Goal: Task Accomplishment & Management: Complete application form

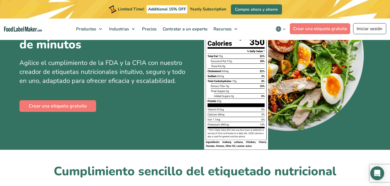
scroll to position [87, 0]
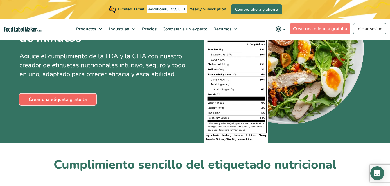
click at [63, 99] on link "Crear una etiqueta gratuita" at bounding box center [57, 100] width 77 height 12
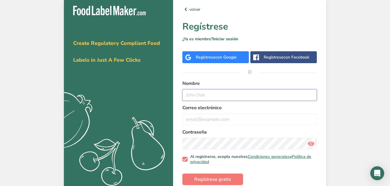
click at [199, 92] on input "text" at bounding box center [249, 95] width 134 height 12
type input "gerald giaimo"
click at [195, 117] on input "email" at bounding box center [249, 120] width 134 height 12
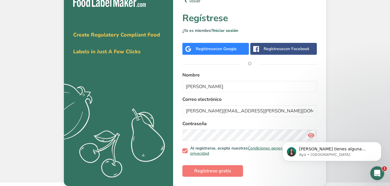
click at [309, 134] on body "Si tienes alguna pregunta no dudes en consultarnos. ¡Estamos aquí para ayudarte…" at bounding box center [331, 150] width 111 height 36
click at [309, 136] on body "Si tienes alguna pregunta no dudes en consultarnos. ¡Estamos aquí para ayudarte…" at bounding box center [331, 150] width 111 height 36
click at [306, 136] on body "Si tienes alguna pregunta no dudes en consultarnos. ¡Estamos aquí para ayudarte…" at bounding box center [331, 150] width 111 height 36
click at [307, 136] on body "Si tienes alguna pregunta no dudes en consultarnos. ¡Estamos aquí para ayudarte…" at bounding box center [331, 150] width 111 height 36
click at [209, 172] on span "Regístrese gratis" at bounding box center [212, 171] width 37 height 7
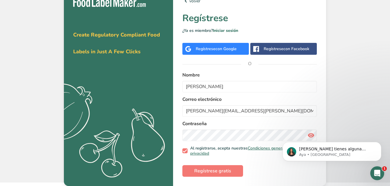
click at [307, 136] on body "Si tienes alguna pregunta no dudes en consultarnos. ¡Estamos aquí para ayudarte…" at bounding box center [331, 150] width 111 height 36
click at [380, 176] on div "Abrir Intercom Messenger" at bounding box center [377, 173] width 19 height 19
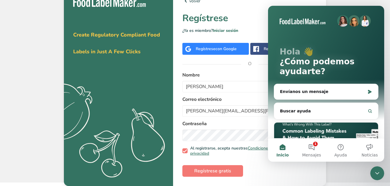
click at [260, 27] on div "volver Regístrese ¿Ya es miembro? Iniciar sesión Regístrese con Google Regístre…" at bounding box center [249, 87] width 153 height 198
click at [256, 160] on form "Nombre gerald giaimo Correo electrónico gerald.giaimo@gmail.com Contraseña Al r…" at bounding box center [249, 124] width 134 height 105
click at [251, 147] on link "Condiciones generales" at bounding box center [269, 149] width 42 height 6
click at [314, 146] on button "1 Mensajes" at bounding box center [311, 150] width 29 height 23
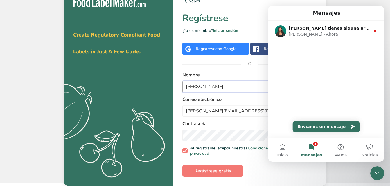
click at [218, 88] on input "gerald giaimo" at bounding box center [249, 87] width 134 height 12
click at [203, 172] on span "Regístrese gratis" at bounding box center [212, 171] width 37 height 7
click at [260, 14] on div at bounding box center [257, 18] width 17 height 17
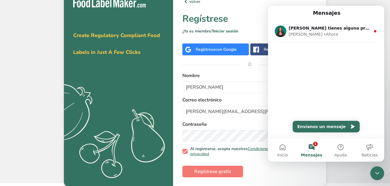
click at [225, 97] on label "Correo electrónico" at bounding box center [249, 100] width 134 height 7
click at [220, 89] on input "gerald giaimo" at bounding box center [249, 88] width 134 height 12
click at [241, 111] on input "gerald.giaimo@gmail.com" at bounding box center [249, 112] width 134 height 12
type input "g"
type input "M"
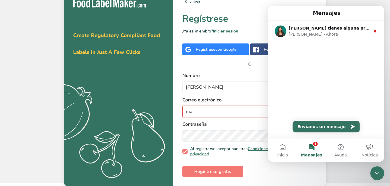
type input "m"
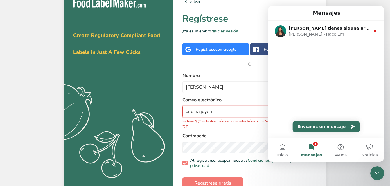
click at [215, 113] on input "andina.joyeri" at bounding box center [249, 112] width 134 height 12
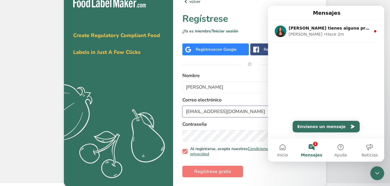
type input "andina.joyeria@gmail.com"
click at [201, 110] on input "andina.joyeria@gmail.com" at bounding box center [249, 112] width 134 height 12
click at [211, 172] on span "Regístrese gratis" at bounding box center [212, 171] width 37 height 7
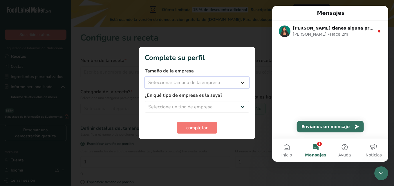
click at [242, 80] on select "Seleccionar tamaño de la empresa Menos de 10 empleados De 10 a 50 empleados De …" at bounding box center [197, 83] width 105 height 12
select select "1"
click at [145, 77] on select "Seleccionar tamaño de la empresa Menos de 10 empleados De 10 a 50 empleados De …" at bounding box center [197, 83] width 105 height 12
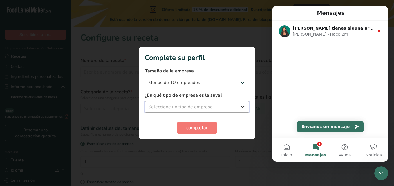
click at [190, 105] on select "Seleccione un tipo de empresa Fabricante de alimentos envasados Restaurante y c…" at bounding box center [197, 107] width 105 height 12
select select "1"
click at [145, 101] on select "Seleccione un tipo de empresa Fabricante de alimentos envasados Restaurante y c…" at bounding box center [197, 107] width 105 height 12
click at [182, 129] on button "completar" at bounding box center [197, 128] width 41 height 12
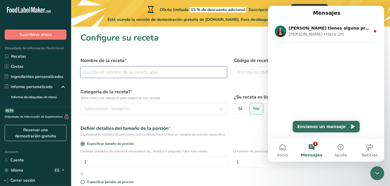
click at [93, 72] on input "text" at bounding box center [153, 72] width 147 height 12
click at [279, 8] on nav "Mensajes" at bounding box center [326, 13] width 116 height 15
drag, startPoint x: 375, startPoint y: 173, endPoint x: 372, endPoint y: 171, distance: 3.5
click at [375, 173] on icon "Cerrar Intercom Messenger" at bounding box center [377, 173] width 7 height 7
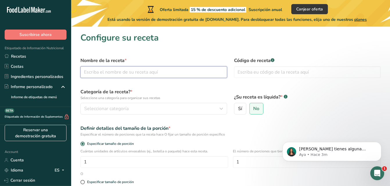
click at [92, 74] on input "text" at bounding box center [153, 72] width 147 height 12
type input "pollo con champiñones"
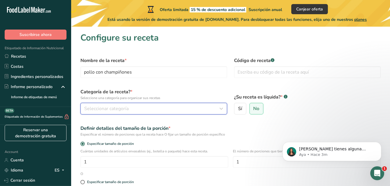
click at [105, 106] on span "Seleccionar categoría" at bounding box center [106, 108] width 44 height 7
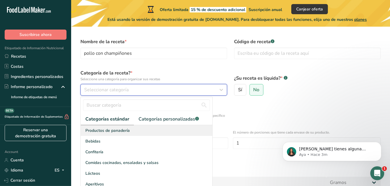
scroll to position [29, 0]
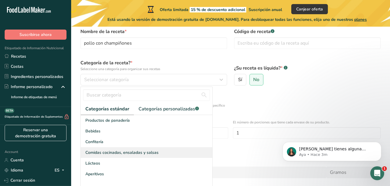
click at [108, 153] on span "Comidas cocinadas, ensaladas y salsas" at bounding box center [121, 153] width 73 height 6
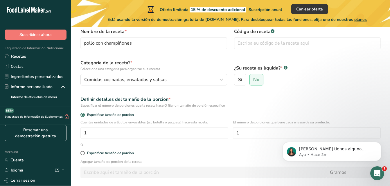
click at [106, 118] on div "Especificar tamaño de porción" at bounding box center [230, 116] width 307 height 8
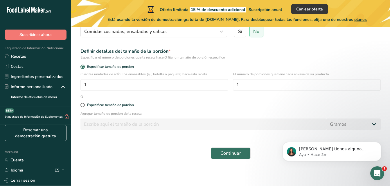
scroll to position [78, 0]
click at [84, 105] on span at bounding box center [82, 104] width 4 height 4
click at [84, 105] on input "Especificar tamaño de porción" at bounding box center [82, 104] width 4 height 4
radio input "true"
radio input "false"
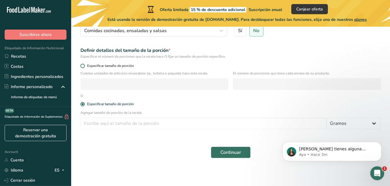
click at [82, 66] on span at bounding box center [82, 66] width 4 height 4
click at [82, 66] on input "Especificar tamaño de porción" at bounding box center [82, 66] width 4 height 4
radio input "true"
radio input "false"
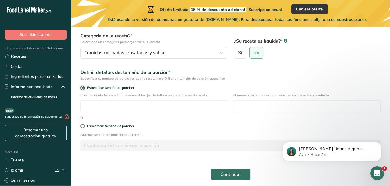
scroll to position [20, 0]
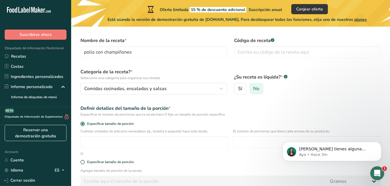
click at [259, 88] on span "No" at bounding box center [256, 89] width 6 height 6
click at [253, 88] on input "No" at bounding box center [252, 89] width 4 height 4
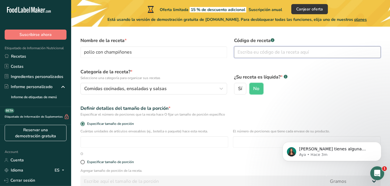
click at [248, 51] on input "text" at bounding box center [307, 52] width 147 height 12
type input "rec56"
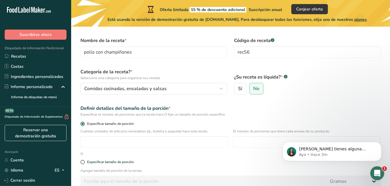
click at [139, 125] on label "Especificar tamaño de porción" at bounding box center [230, 124] width 300 height 4
click at [84, 125] on input "Especificar tamaño de porción" at bounding box center [82, 124] width 4 height 4
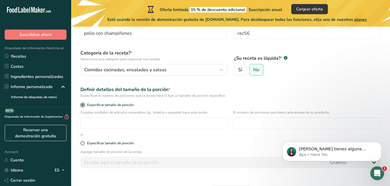
scroll to position [49, 0]
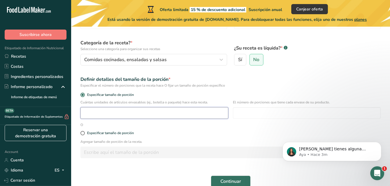
click at [102, 113] on input "number" at bounding box center [154, 113] width 148 height 12
type input "1"
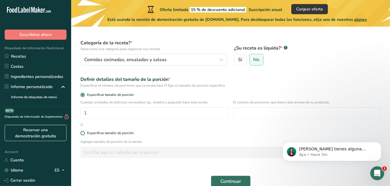
click at [83, 134] on span at bounding box center [82, 133] width 4 height 4
click at [83, 134] on input "Especificar tamaño de porción" at bounding box center [82, 134] width 4 height 4
radio input "true"
radio input "false"
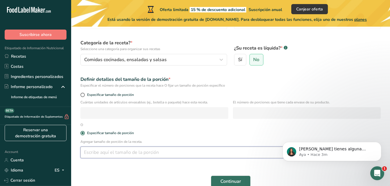
click at [93, 154] on input "number" at bounding box center [203, 153] width 246 height 12
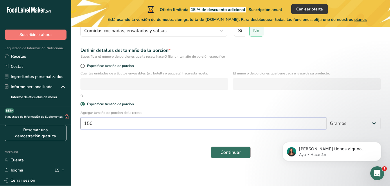
type input "150"
click at [226, 151] on span "Continuar" at bounding box center [230, 152] width 21 height 7
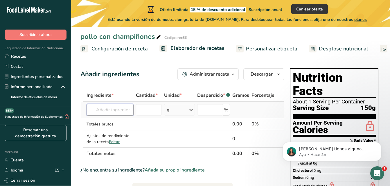
click at [110, 108] on input "text" at bounding box center [110, 110] width 47 height 12
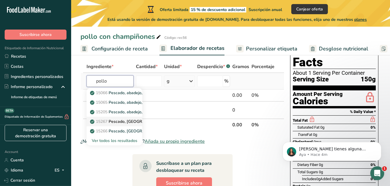
scroll to position [29, 0]
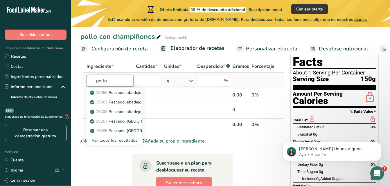
click at [113, 79] on input "pollo" at bounding box center [110, 81] width 47 height 12
type input "pollo"
click at [137, 93] on p "5048 Pollo, para asar o para freír, lomo, carne y piel, crudo" at bounding box center [148, 93] width 114 height 6
type input "Chicken, broilers or fryers, back, meat and skin, raw"
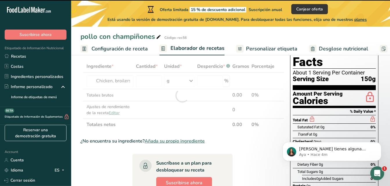
type input "0"
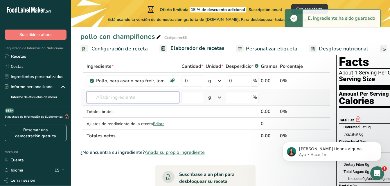
click at [109, 96] on input "text" at bounding box center [133, 98] width 93 height 12
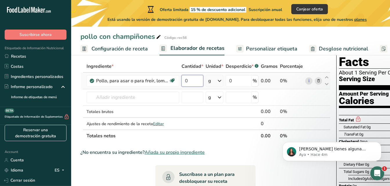
click at [190, 80] on input "0" at bounding box center [192, 81] width 22 height 12
type input "150"
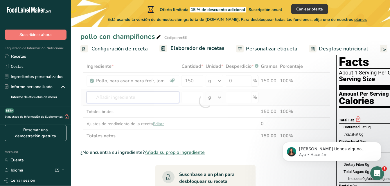
click at [125, 97] on div "Ingrediente * Cantidad * Unidad * Desperdicio * .a-a{fill:#347362;}.b-a{fill:#f…" at bounding box center [205, 101] width 250 height 82
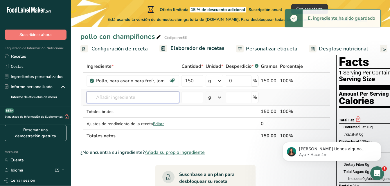
type input "h"
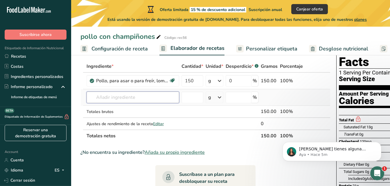
type input "v"
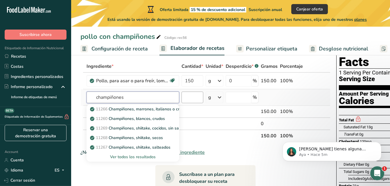
type input "champiñones"
click at [189, 98] on input "number" at bounding box center [192, 98] width 22 height 12
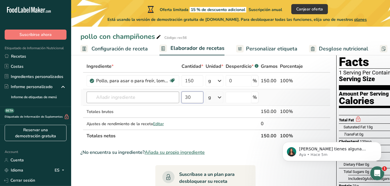
type input "30"
click at [120, 98] on input "text" at bounding box center [133, 98] width 93 height 12
click at [230, 97] on input "number" at bounding box center [239, 98] width 26 height 12
type input "0"
click at [271, 94] on td at bounding box center [269, 97] width 19 height 17
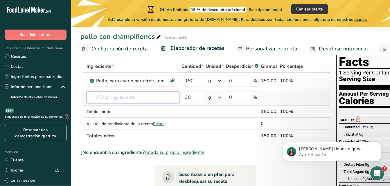
click at [114, 98] on input "text" at bounding box center [133, 98] width 93 height 12
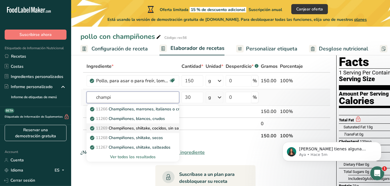
type input "champi"
click at [141, 128] on p "11269 Champiñones, shiitake, cocidos, sin sal" at bounding box center [135, 128] width 89 height 6
type input "Mushrooms, shiitake, cooked, without salt"
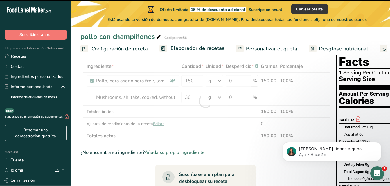
type input "0"
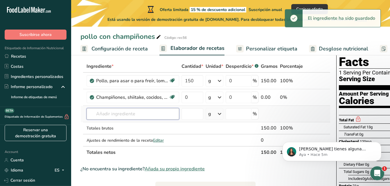
click at [120, 116] on input "text" at bounding box center [133, 114] width 93 height 12
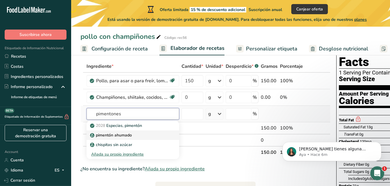
type input "pimentones"
click at [120, 134] on p "pimentón ahumado" at bounding box center [111, 135] width 41 height 6
type input "Smoked Paprika"
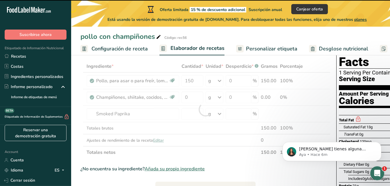
type input "0"
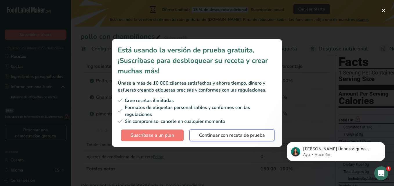
click at [204, 136] on span "Continuar con receta de prueba" at bounding box center [232, 135] width 66 height 7
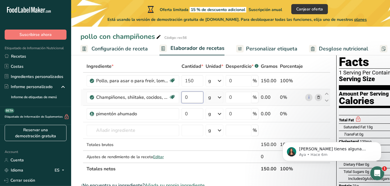
click at [190, 96] on input "0" at bounding box center [192, 98] width 22 height 12
type input "30"
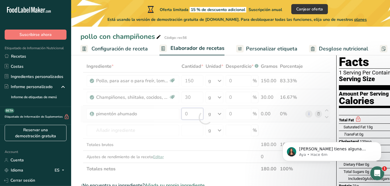
click at [189, 114] on div "Ingrediente * Cantidad * Unidad * Desperdicio * .a-a{fill:#347362;}.b-a{fill:#f…" at bounding box center [205, 117] width 250 height 115
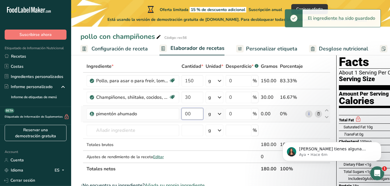
type input "0"
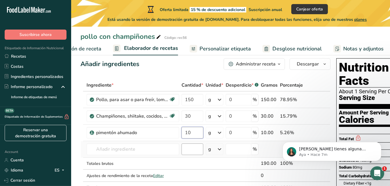
scroll to position [0, 0]
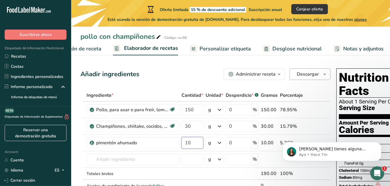
type input "10"
click at [322, 73] on icon "button" at bounding box center [324, 74] width 5 height 7
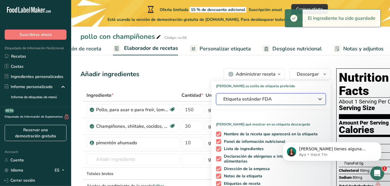
click at [319, 96] on icon "button" at bounding box center [319, 99] width 7 height 10
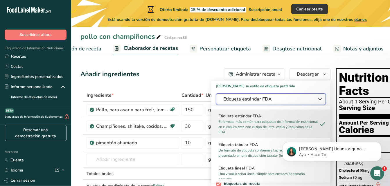
click at [251, 102] on span "Etiqueta estándar FDA" at bounding box center [266, 99] width 87 height 7
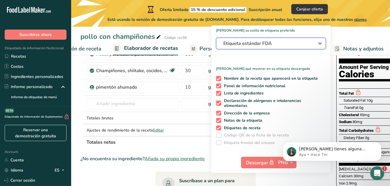
scroll to position [87, 0]
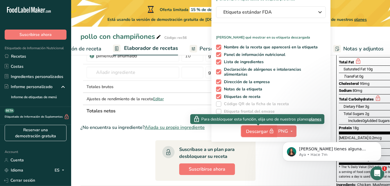
click at [256, 132] on span "Descargar" at bounding box center [260, 131] width 29 height 7
click at [271, 134] on icon "button" at bounding box center [271, 131] width 5 height 8
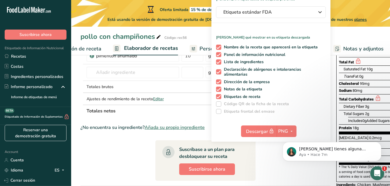
click at [280, 132] on body "Si tienes alguna pregunta no dudes en consultarnos. ¡Estamos aquí para ayudarte…" at bounding box center [331, 150] width 111 height 36
click at [287, 132] on body "Si tienes alguna pregunta no dudes en consultarnos. ¡Estamos aquí para ayudarte…" at bounding box center [331, 150] width 111 height 36
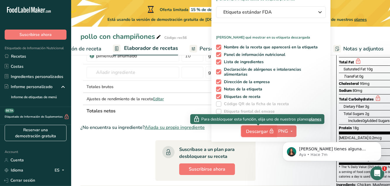
click at [271, 133] on icon "button" at bounding box center [271, 131] width 5 height 8
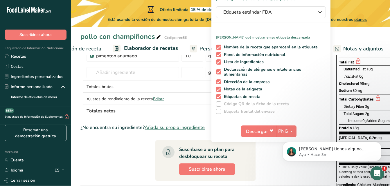
click html "Si tienes alguna pregunta no dudes en consultarnos. ¡Estamos aquí para ayudarte…"
drag, startPoint x: 287, startPoint y: 131, endPoint x: 277, endPoint y: 132, distance: 10.8
click html "Si tienes alguna pregunta no dudes en consultarnos. ¡Estamos aquí para ayudarte…"
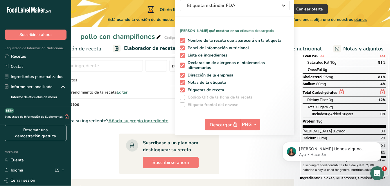
scroll to position [93, 0]
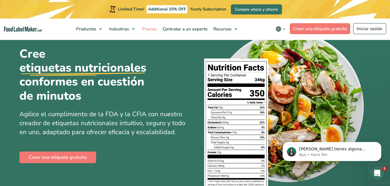
click at [153, 28] on span "Precios" at bounding box center [148, 29] width 17 height 6
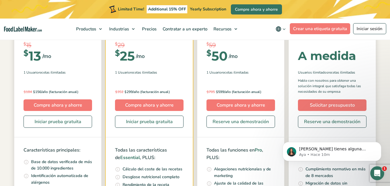
scroll to position [125, 0]
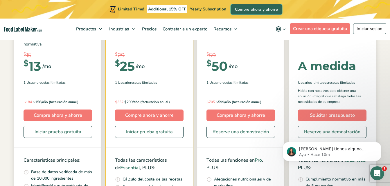
click at [271, 10] on link "Compre ahora y ahorre" at bounding box center [256, 9] width 51 height 10
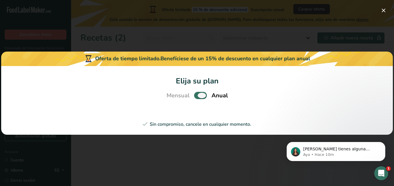
click at [196, 97] on section "Elija su plan Mensual Anual Sin compromiso, cancele en cualquier momento." at bounding box center [197, 100] width 392 height 69
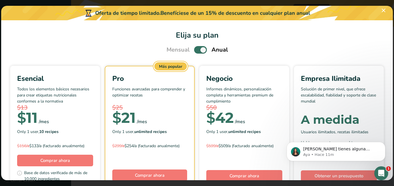
click at [194, 51] on span "Pick Your Pricing Plan Modal" at bounding box center [200, 49] width 13 height 7
click at [194, 51] on input "Pick Your Pricing Plan Modal" at bounding box center [196, 50] width 4 height 4
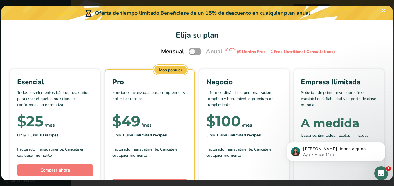
click at [197, 54] on span "Pick Your Pricing Plan Modal" at bounding box center [195, 51] width 13 height 7
click at [192, 54] on input "Pick Your Pricing Plan Modal" at bounding box center [191, 52] width 4 height 4
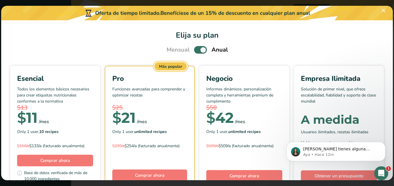
click at [194, 52] on span "Pick Your Pricing Plan Modal" at bounding box center [200, 49] width 13 height 7
click at [194, 52] on input "Pick Your Pricing Plan Modal" at bounding box center [196, 50] width 4 height 4
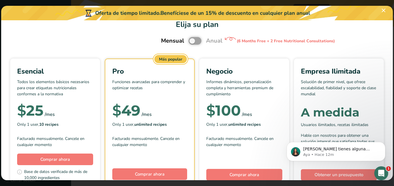
scroll to position [2, 0]
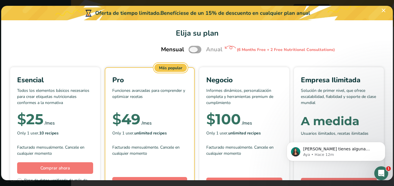
click at [196, 50] on span "Pick Your Pricing Plan Modal" at bounding box center [195, 49] width 13 height 7
click at [192, 50] on input "Pick Your Pricing Plan Modal" at bounding box center [191, 50] width 4 height 4
checkbox input "true"
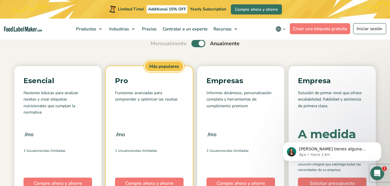
scroll to position [67, 0]
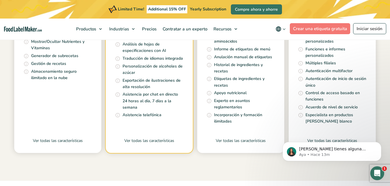
scroll to position [300, 0]
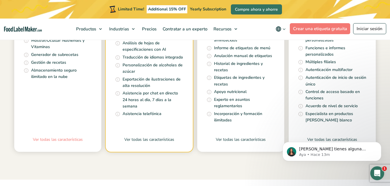
click at [66, 141] on link "Ver todas las características" at bounding box center [57, 144] width 87 height 15
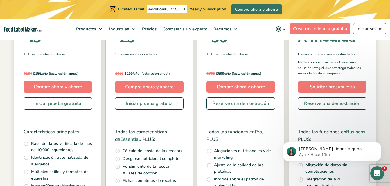
scroll to position [145, 0]
